Goal: Information Seeking & Learning: Check status

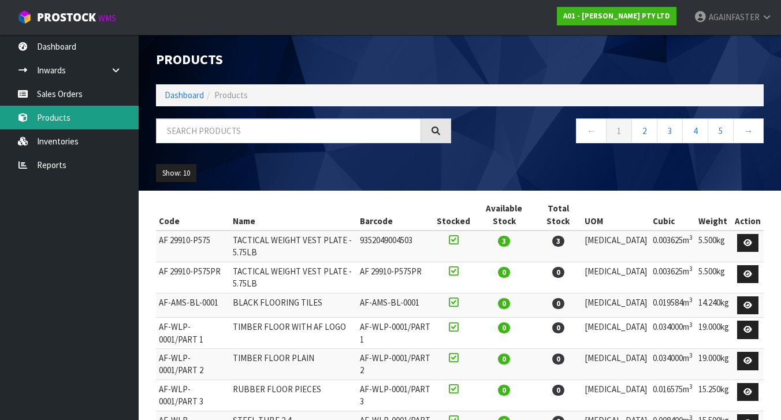
click at [40, 117] on link "Products" at bounding box center [69, 118] width 139 height 24
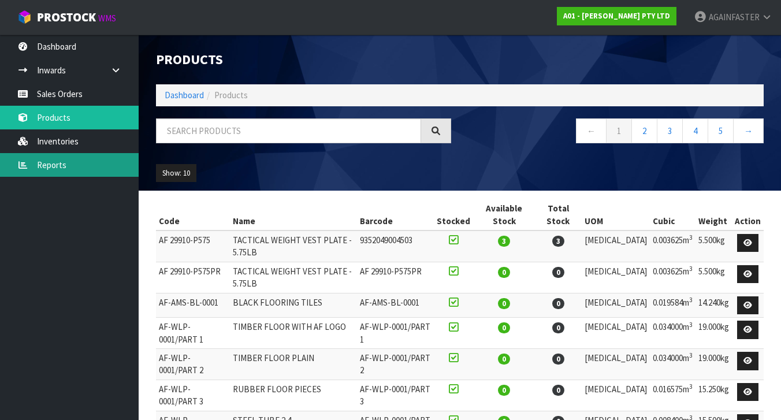
click at [40, 157] on link "Reports" at bounding box center [69, 165] width 139 height 24
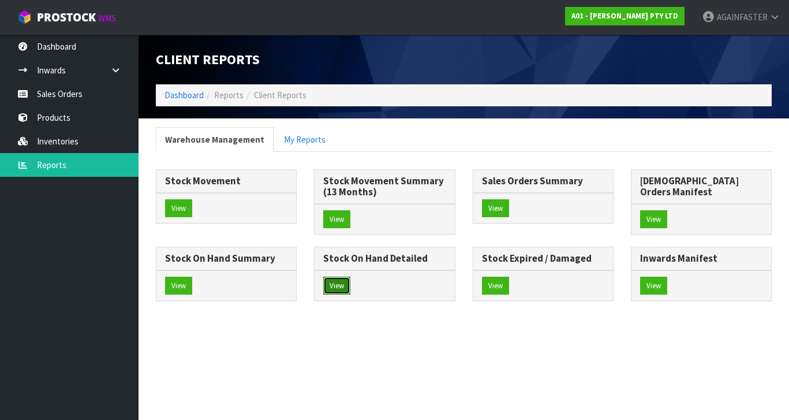
click at [351, 277] on button "View" at bounding box center [336, 286] width 27 height 18
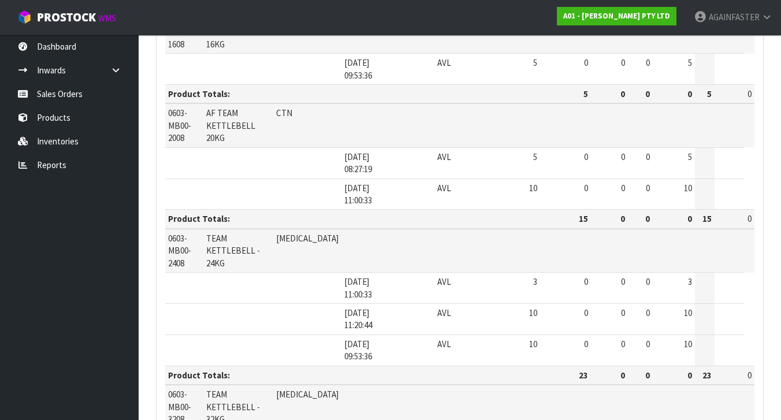
scroll to position [2503, 0]
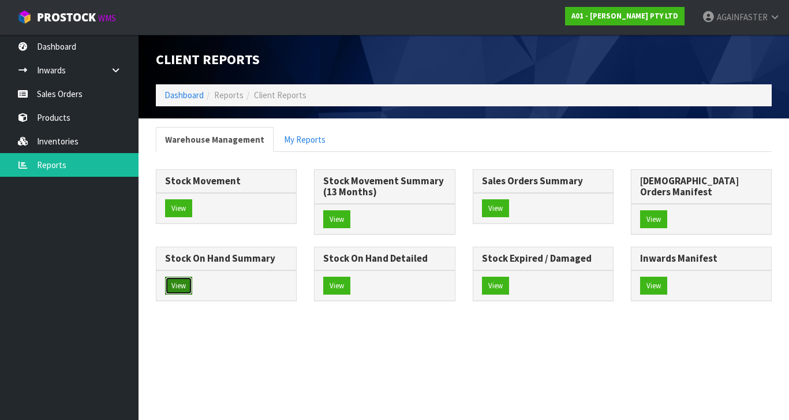
click at [192, 277] on button "View" at bounding box center [178, 286] width 27 height 18
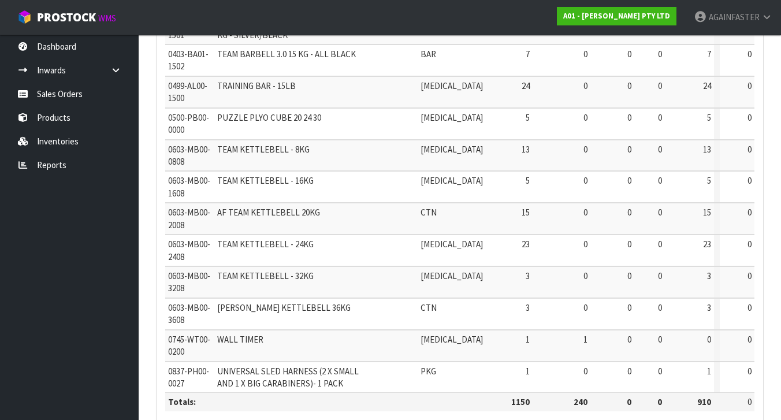
scroll to position [699, 0]
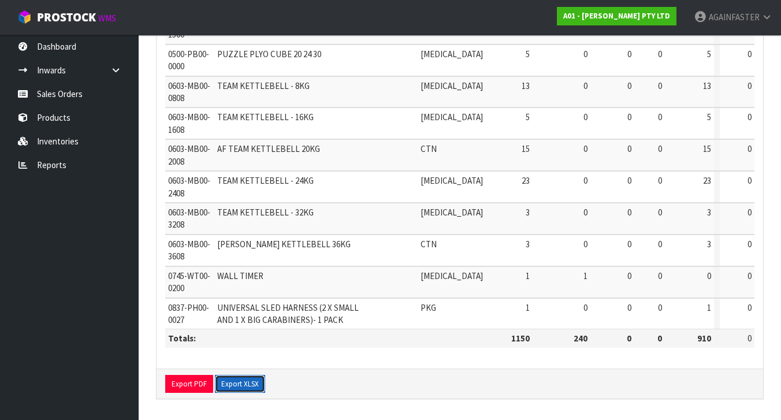
click at [231, 386] on button "Export XLSX" at bounding box center [240, 384] width 50 height 18
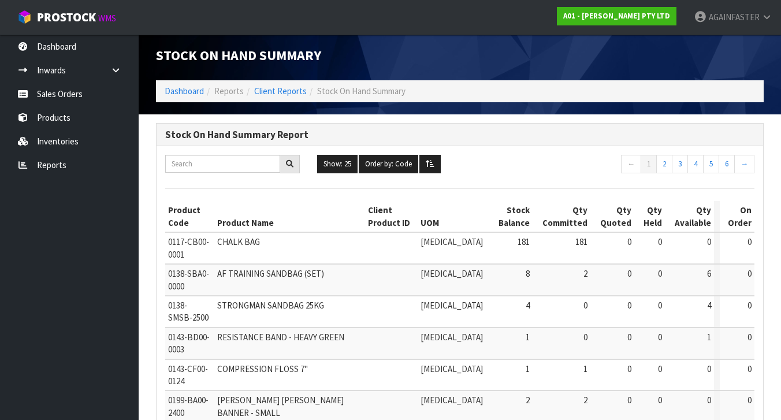
scroll to position [0, 0]
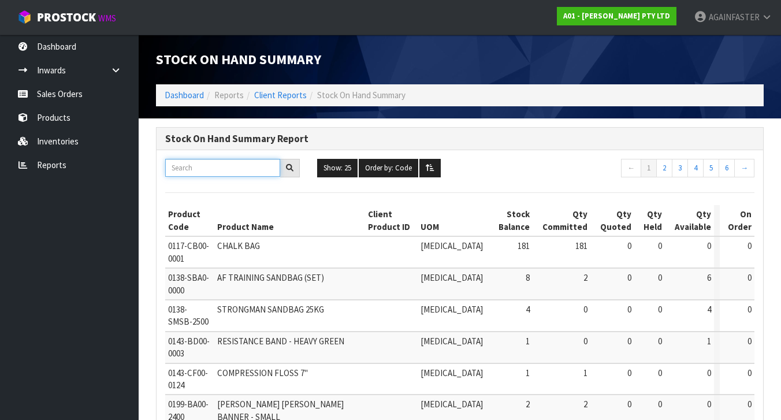
click at [240, 165] on input "text" at bounding box center [222, 168] width 115 height 18
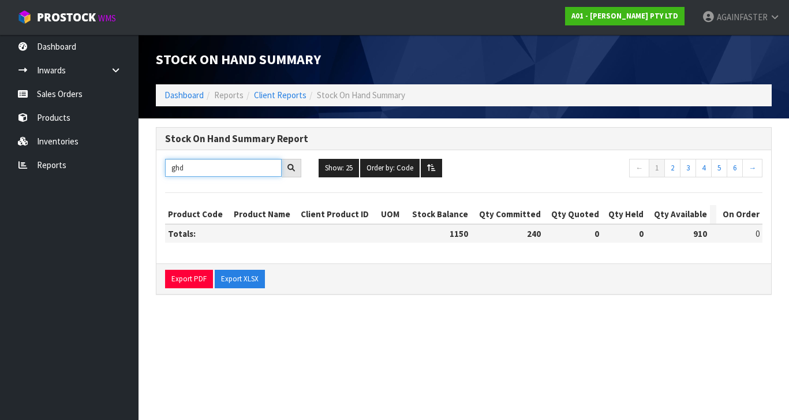
type input "ghd"
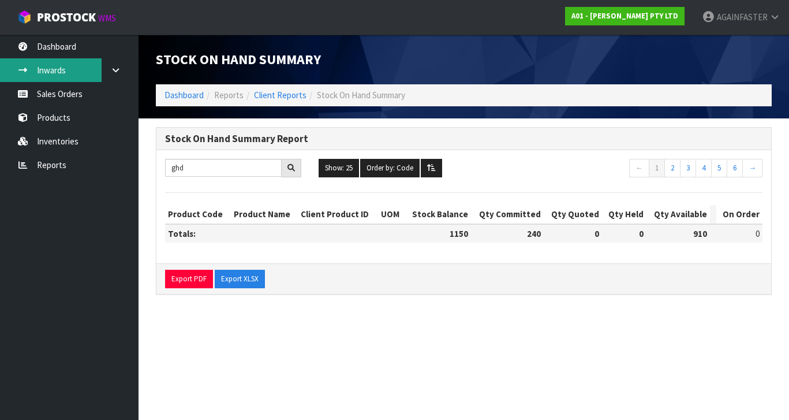
click at [43, 75] on link "Inwards" at bounding box center [69, 70] width 139 height 24
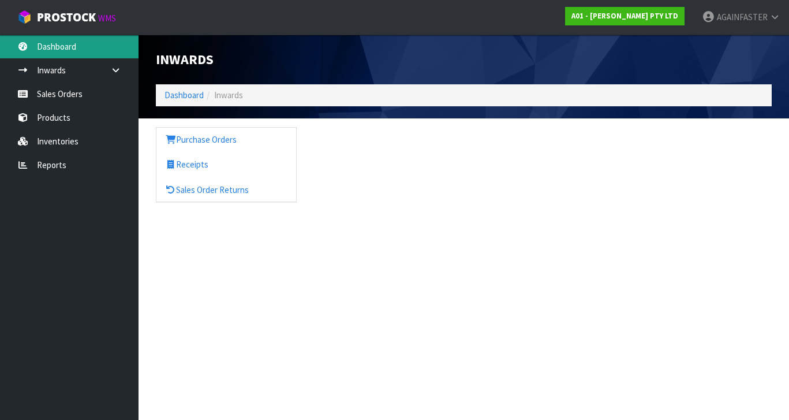
click at [59, 46] on link "Dashboard" at bounding box center [69, 47] width 139 height 24
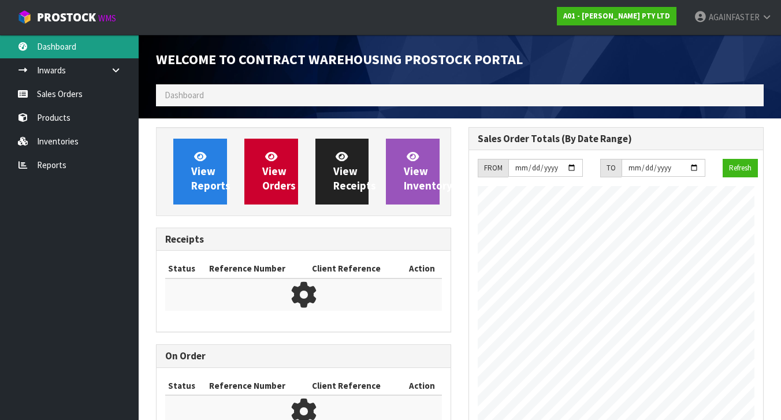
scroll to position [753, 312]
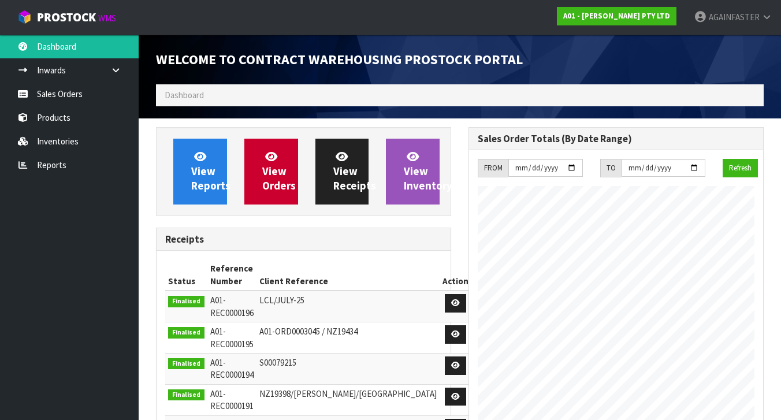
click at [278, 94] on ol "Dashboard" at bounding box center [460, 94] width 608 height 21
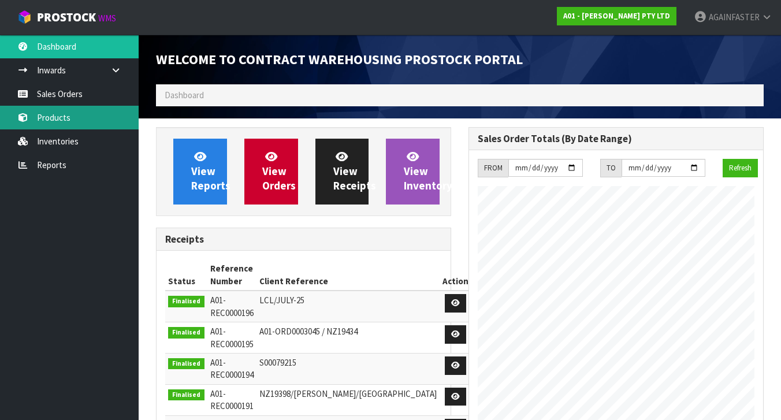
click at [72, 114] on link "Products" at bounding box center [69, 118] width 139 height 24
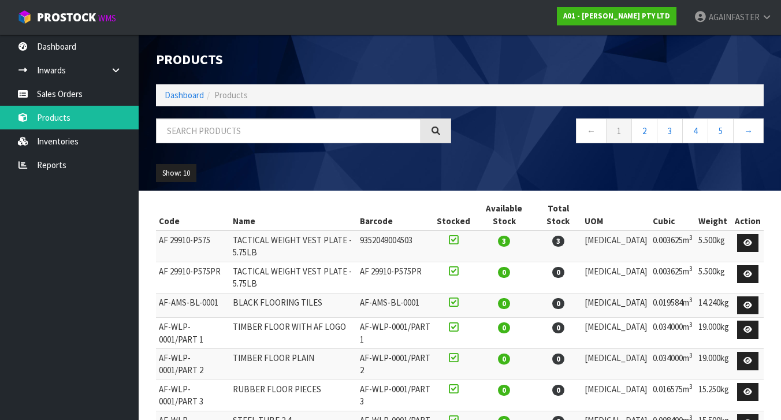
click at [241, 94] on span "Products" at bounding box center [230, 95] width 33 height 11
click at [221, 133] on input "text" at bounding box center [288, 130] width 265 height 25
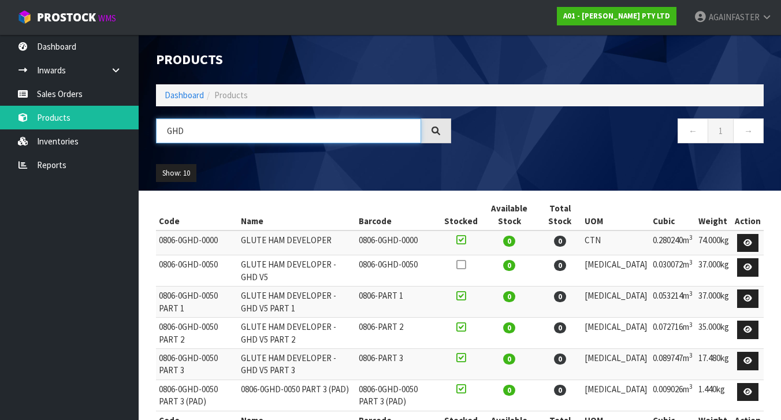
type input "GHD"
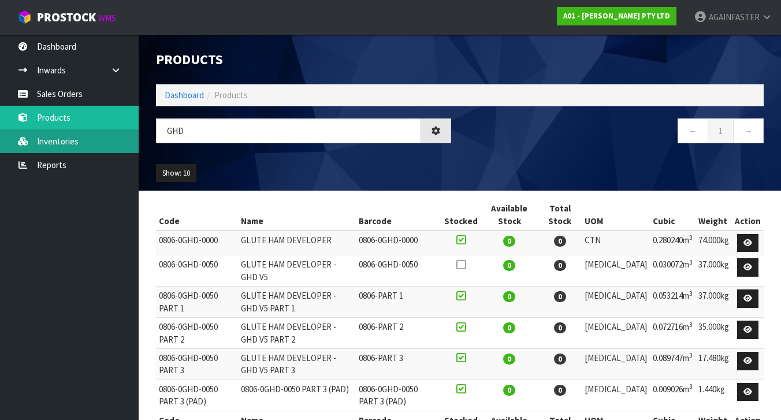
click at [65, 146] on link "Inventories" at bounding box center [69, 141] width 139 height 24
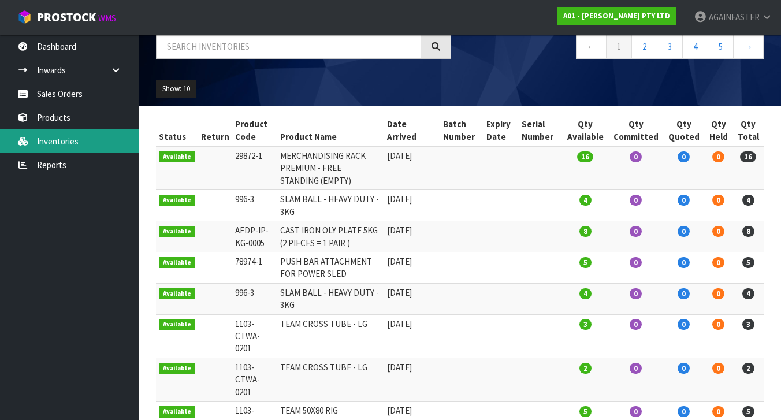
scroll to position [223, 0]
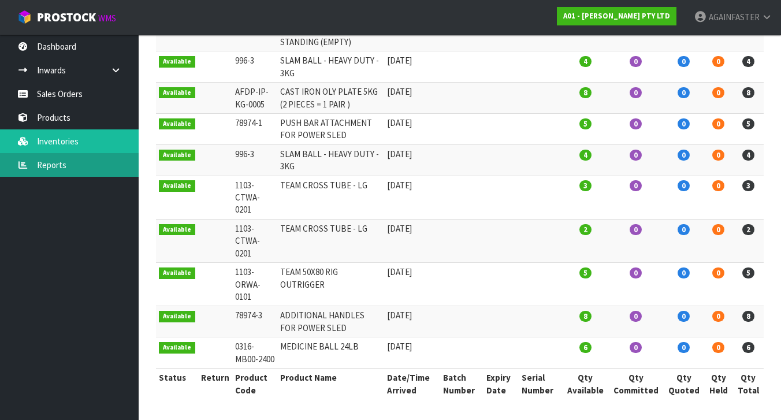
click at [61, 167] on link "Reports" at bounding box center [69, 165] width 139 height 24
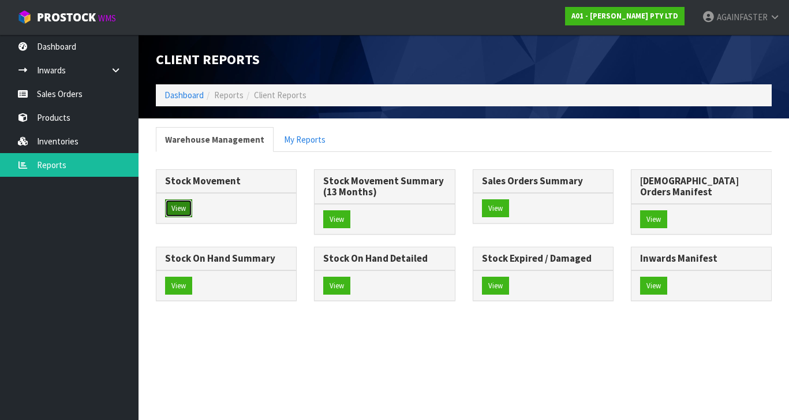
click at [178, 202] on button "View" at bounding box center [178, 208] width 27 height 18
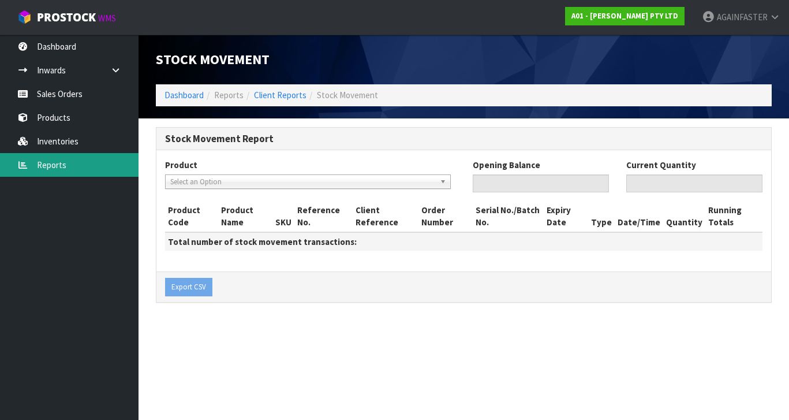
click at [46, 165] on link "Reports" at bounding box center [69, 165] width 139 height 24
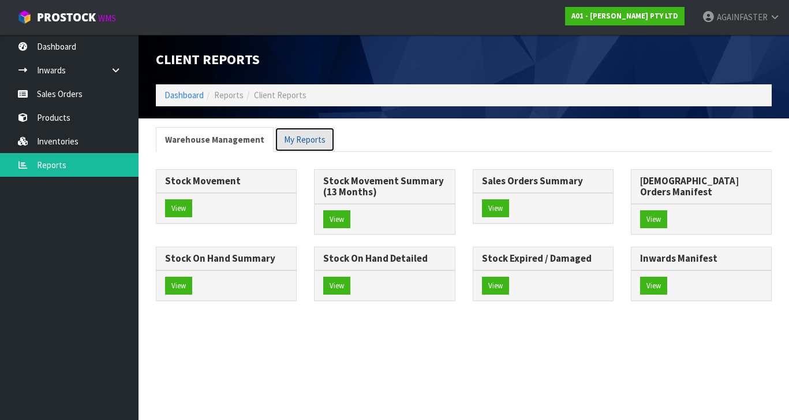
click at [311, 139] on link "My Reports" at bounding box center [305, 139] width 60 height 25
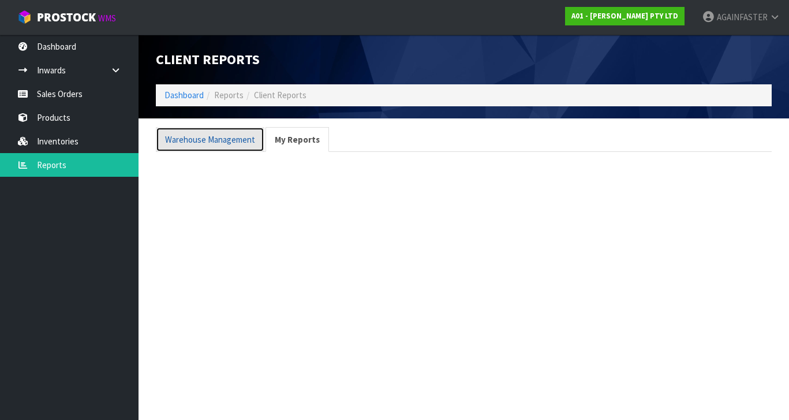
click at [193, 140] on link "Warehouse Management" at bounding box center [210, 139] width 109 height 25
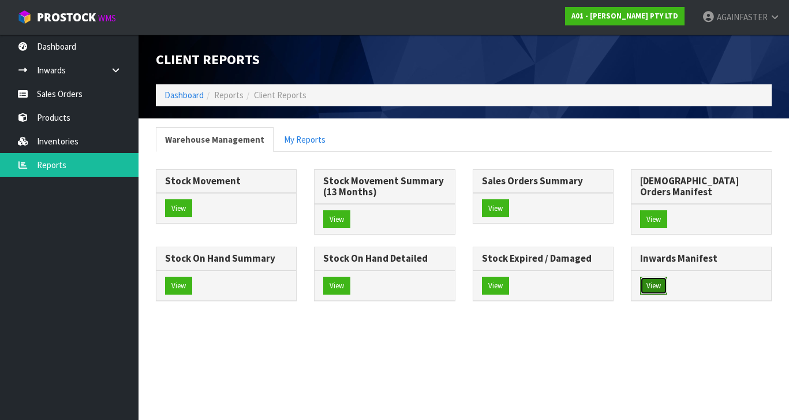
click at [640, 295] on button "View" at bounding box center [653, 286] width 27 height 18
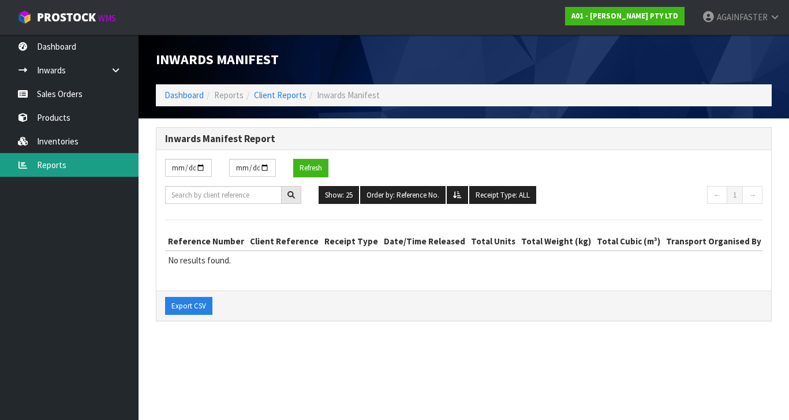
click at [49, 165] on link "Reports" at bounding box center [69, 165] width 139 height 24
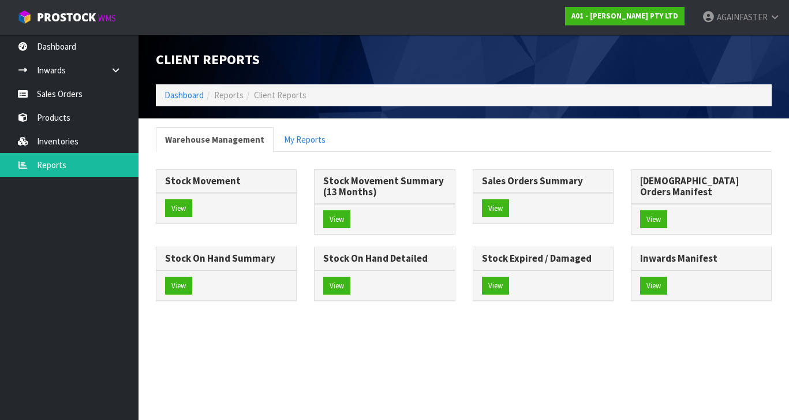
click at [455, 276] on div "View" at bounding box center [385, 285] width 140 height 31
click at [351, 277] on button "View" at bounding box center [336, 286] width 27 height 18
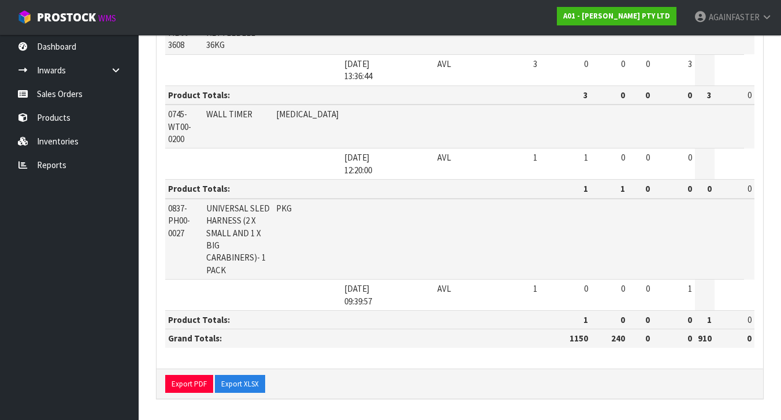
scroll to position [3658, 0]
click at [244, 383] on button "Export XLSX" at bounding box center [240, 384] width 50 height 18
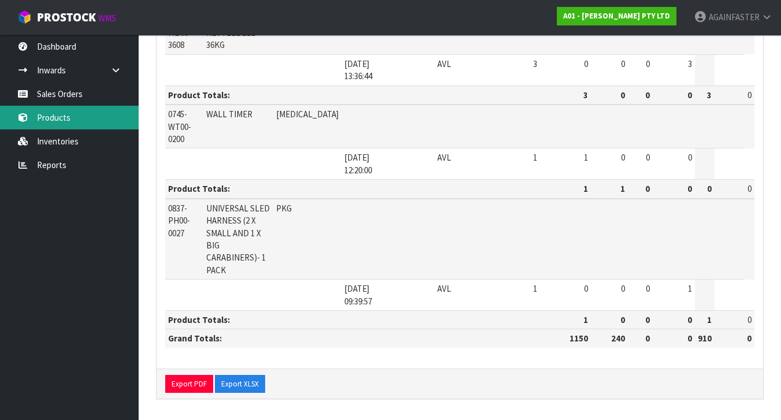
click at [57, 117] on link "Products" at bounding box center [69, 118] width 139 height 24
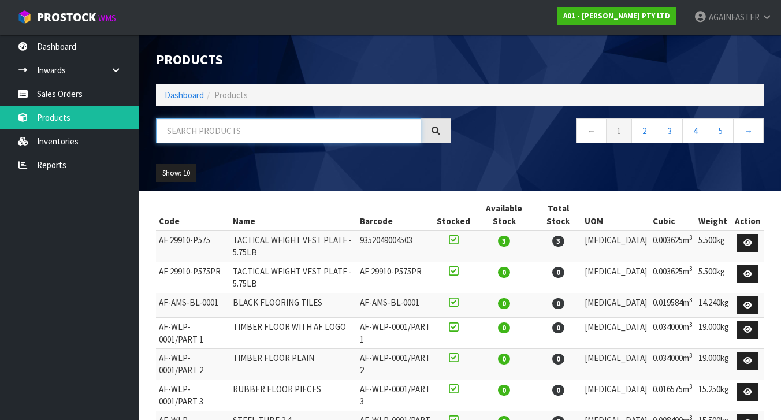
click at [274, 131] on input "text" at bounding box center [288, 130] width 265 height 25
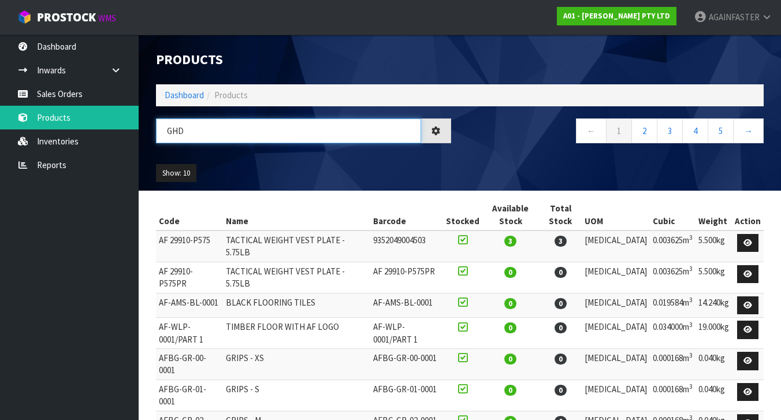
type input "GHD"
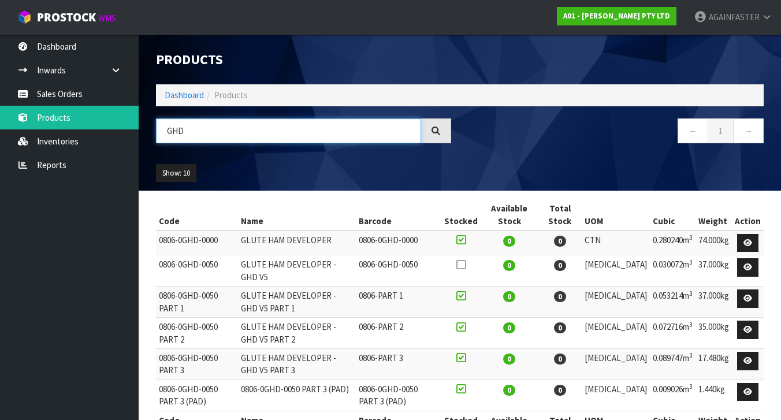
scroll to position [36, 0]
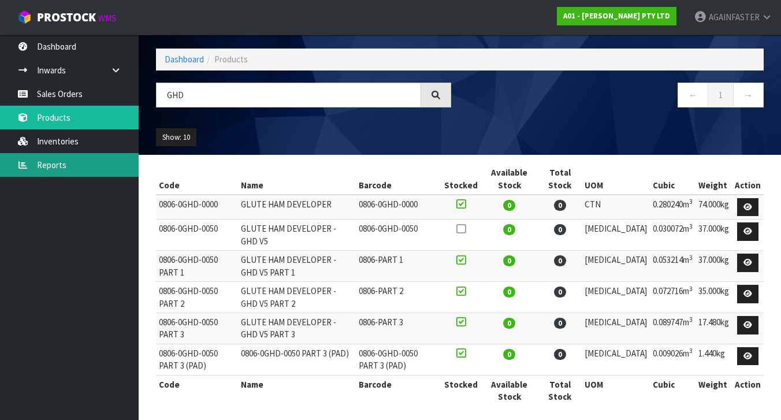
click at [102, 164] on link "Reports" at bounding box center [69, 165] width 139 height 24
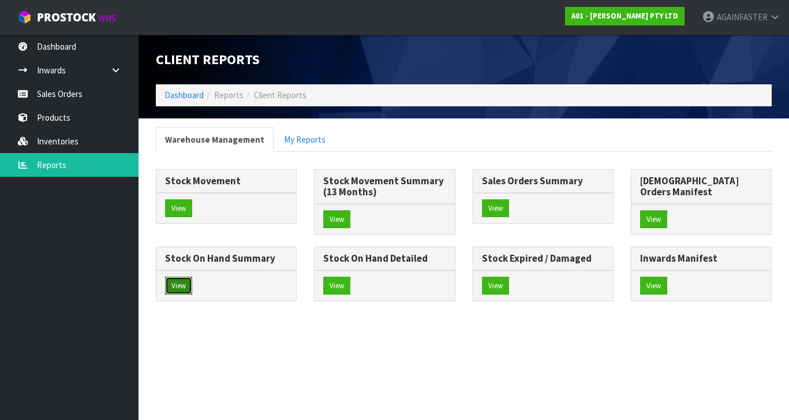
click at [192, 277] on button "View" at bounding box center [178, 286] width 27 height 18
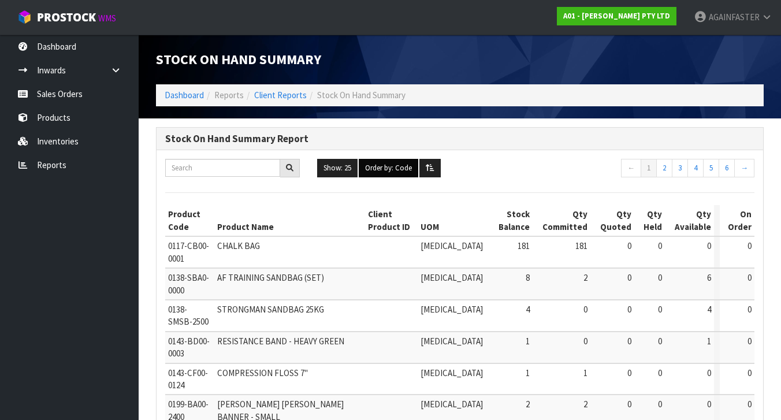
click at [412, 169] on button "Order by: Code" at bounding box center [388, 168] width 59 height 18
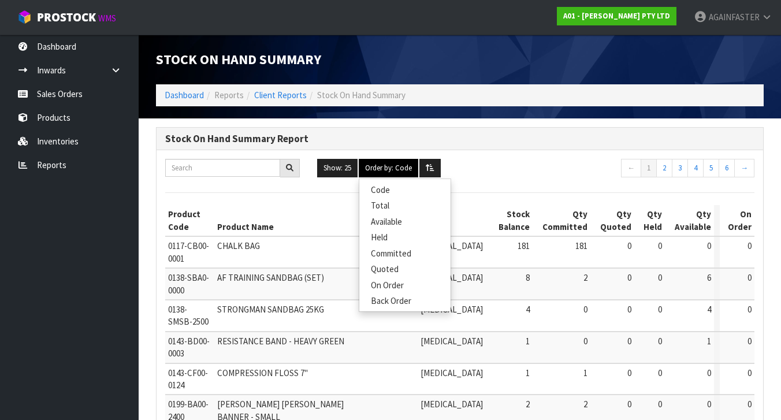
click at [412, 168] on button "Order by: Code" at bounding box center [388, 168] width 59 height 18
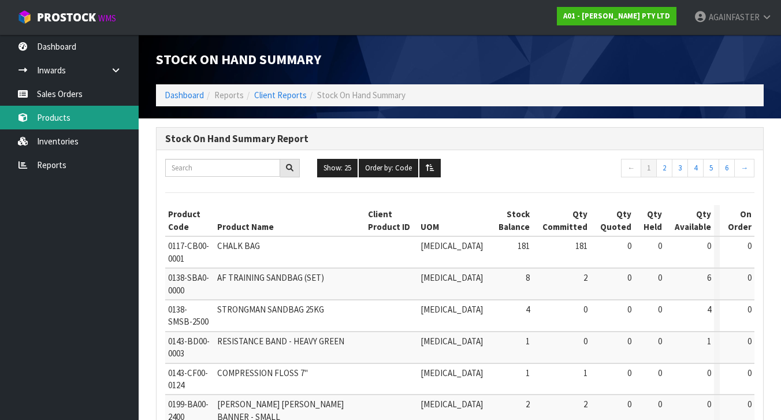
click at [90, 125] on link "Products" at bounding box center [69, 118] width 139 height 24
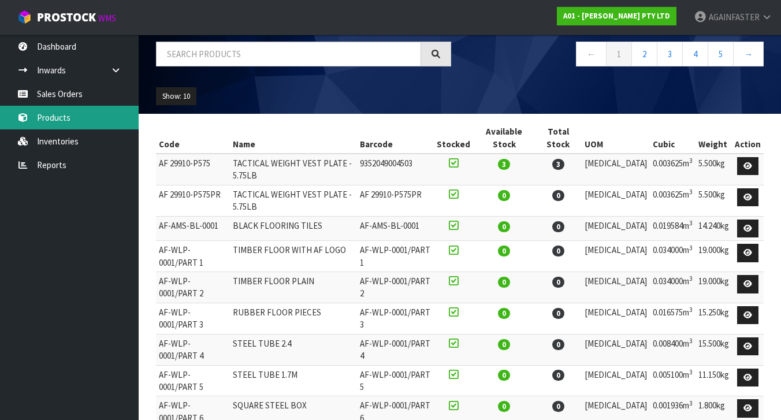
scroll to position [83, 0]
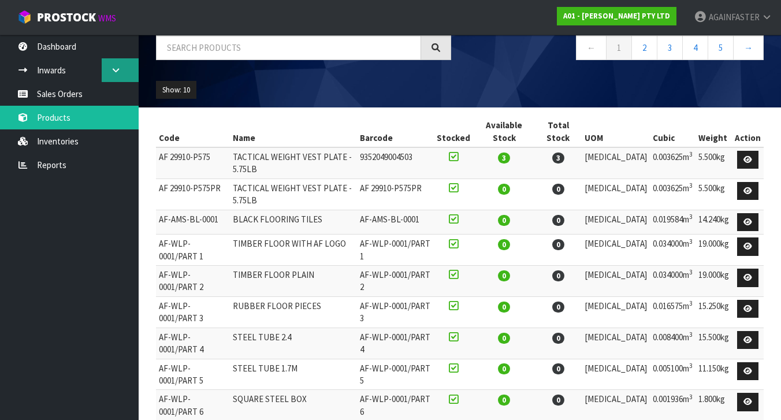
click at [124, 73] on link at bounding box center [120, 70] width 37 height 24
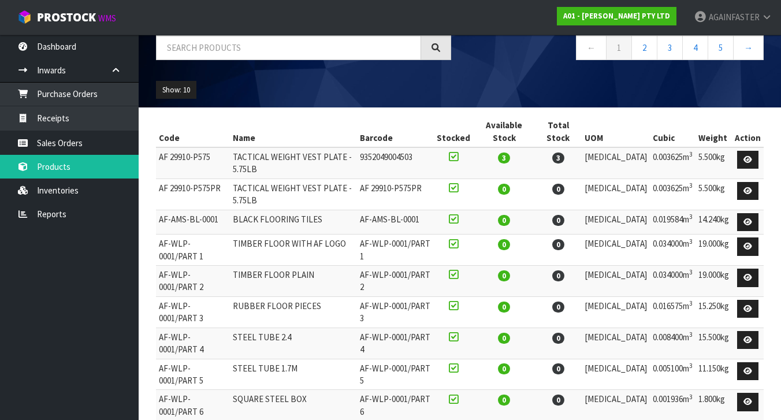
click at [56, 245] on ul "Dashboard Inwards Purchase Orders Receipts Sales Orders Products Inventories Re…" at bounding box center [69, 227] width 139 height 385
